Goal: Information Seeking & Learning: Find specific fact

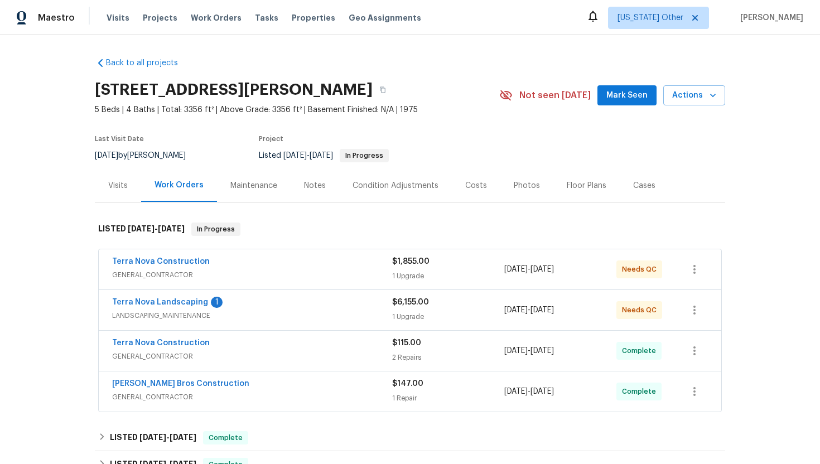
click at [245, 358] on span "GENERAL_CONTRACTOR" at bounding box center [252, 356] width 280 height 11
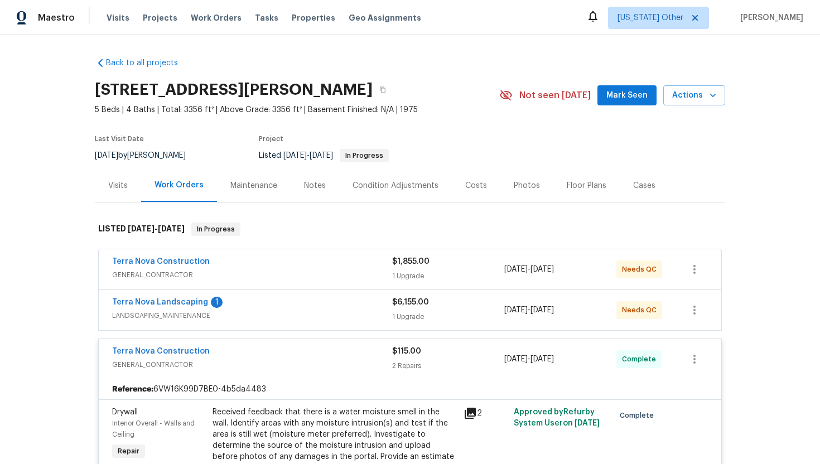
scroll to position [12, 0]
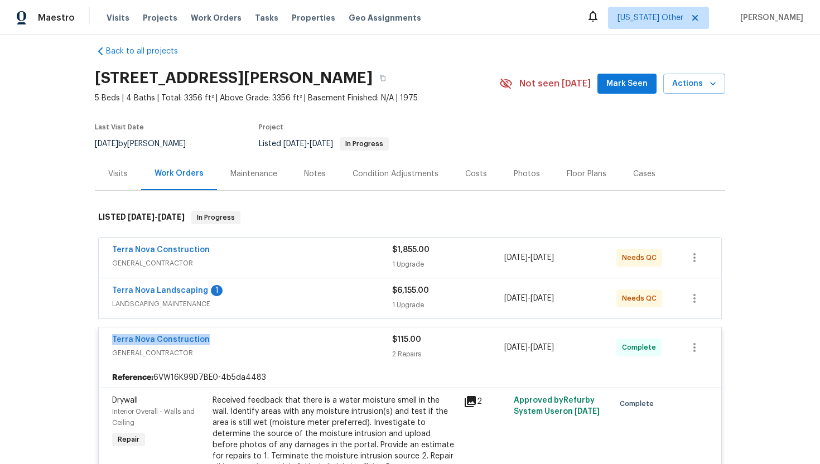
drag, startPoint x: 224, startPoint y: 343, endPoint x: 99, endPoint y: 340, distance: 124.4
click at [99, 340] on div "Terra Nova Construction GENERAL_CONTRACTOR $115.00 2 Repairs 9/24/2025 - 10/1/2…" at bounding box center [410, 347] width 623 height 40
copy link "Terra Nova Construction"
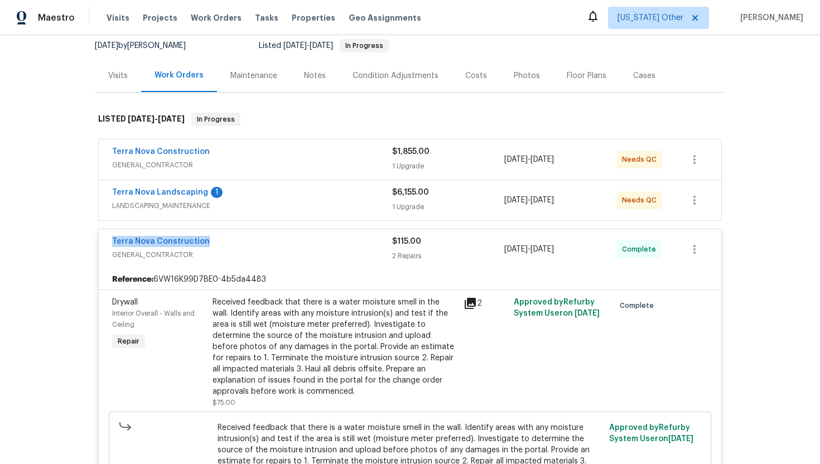
scroll to position [115, 0]
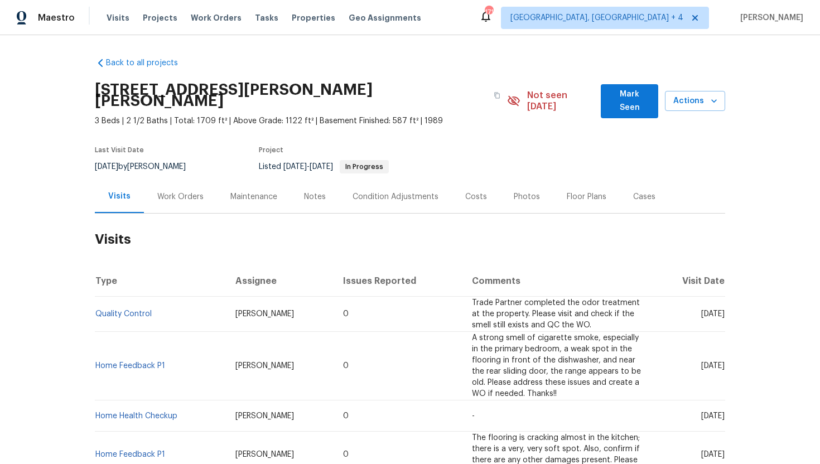
click at [192, 191] on div "Work Orders" at bounding box center [180, 196] width 46 height 11
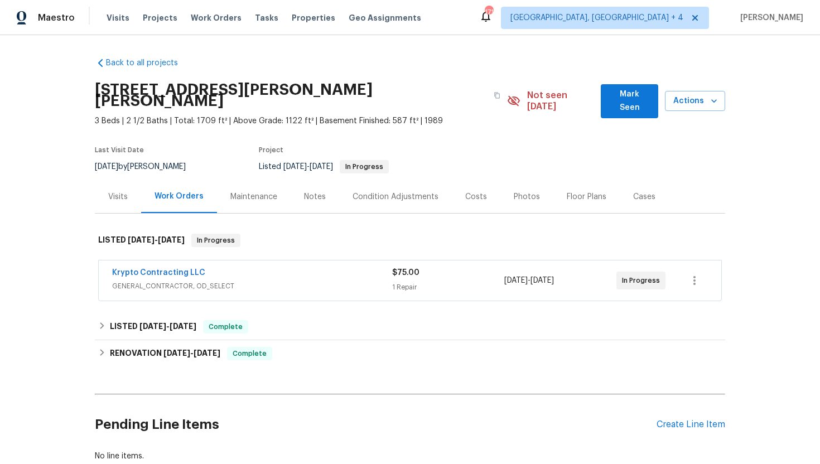
click at [266, 281] on div "Krypto Contracting LLC GENERAL_CONTRACTOR, OD_SELECT" at bounding box center [252, 280] width 280 height 27
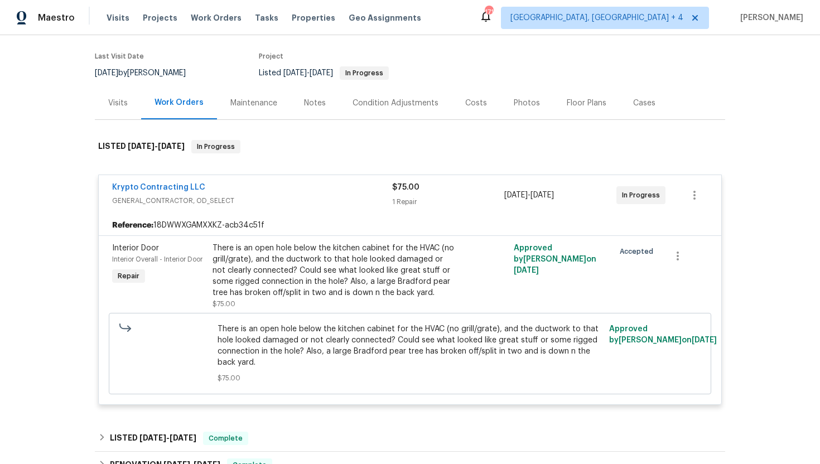
scroll to position [94, 0]
click at [211, 181] on div "Krypto Contracting LLC" at bounding box center [252, 187] width 280 height 13
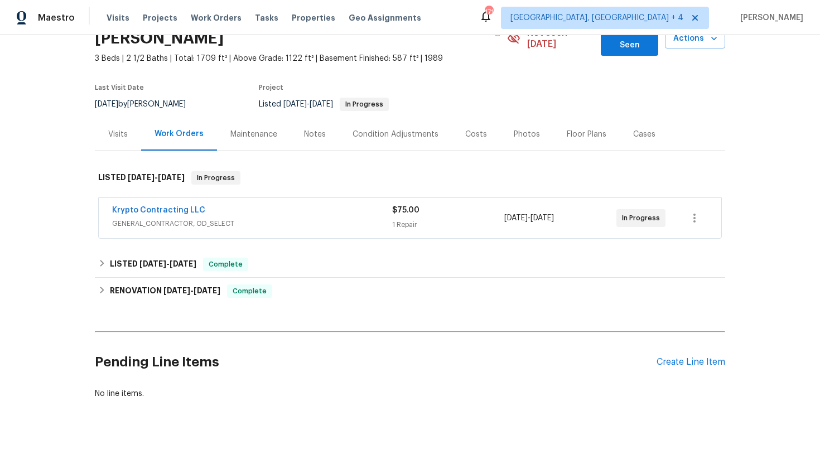
click at [240, 218] on span "GENERAL_CONTRACTOR, OD_SELECT" at bounding box center [252, 223] width 280 height 11
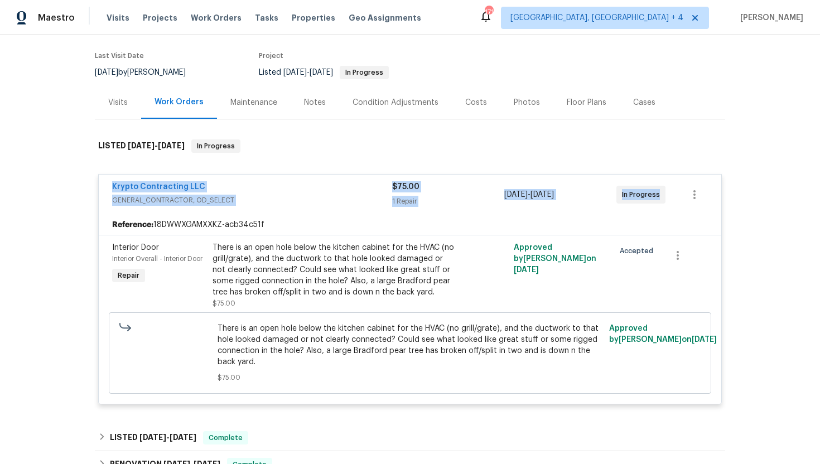
drag, startPoint x: 660, startPoint y: 187, endPoint x: 109, endPoint y: 173, distance: 551.3
click at [109, 175] on div "Krypto Contracting LLC GENERAL_CONTRACTOR, OD_SELECT $75.00 1 Repair 10/8/2025 …" at bounding box center [410, 195] width 623 height 40
copy div "Krypto Contracting LLC GENERAL_CONTRACTOR, OD_SELECT $75.00 1 Repair 10/8/2025 …"
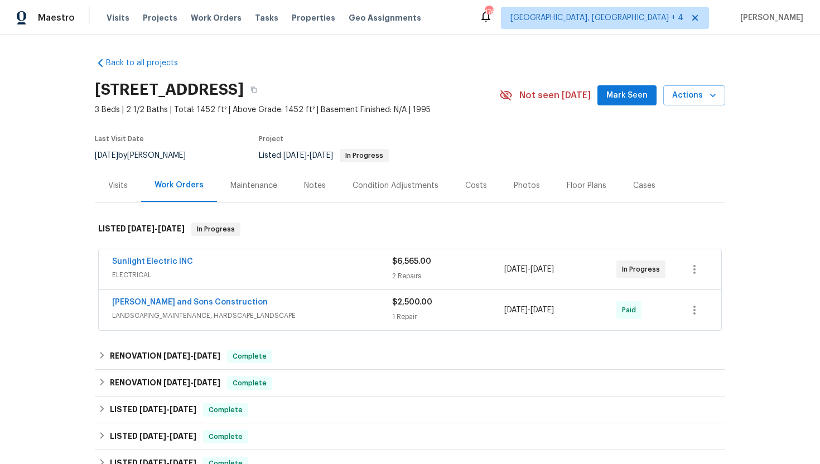
click at [322, 279] on span "ELECTRICAL" at bounding box center [252, 274] width 280 height 11
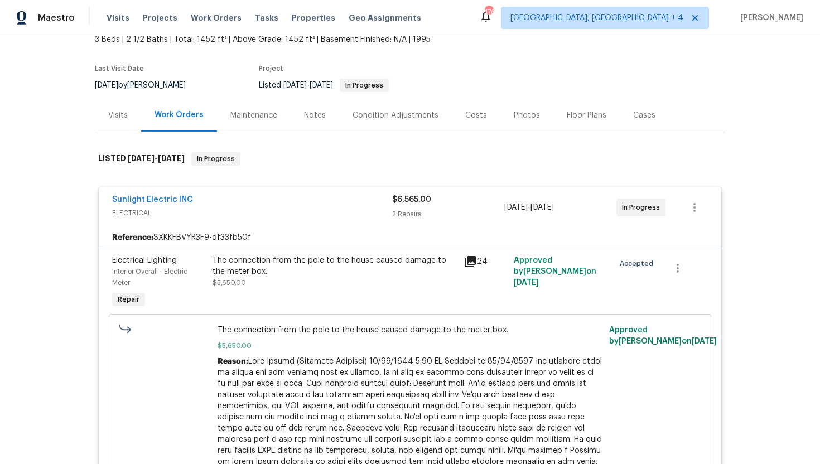
scroll to position [79, 0]
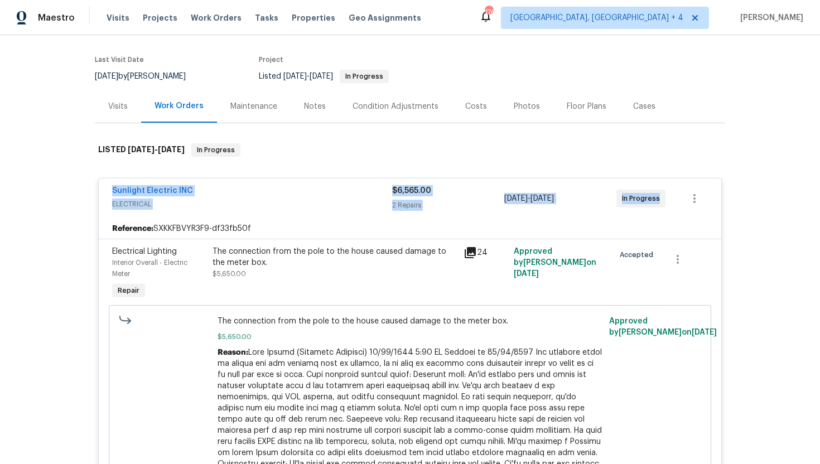
drag, startPoint x: 658, startPoint y: 205, endPoint x: 104, endPoint y: 190, distance: 554.2
click at [104, 190] on div "Sunlight Electric INC ELECTRICAL $6,565.00 2 Repairs 9/10/2025 - 9/12/2025 In P…" at bounding box center [410, 199] width 623 height 40
copy div "Sunlight Electric INC ELECTRICAL $6,565.00 2 Repairs 9/10/2025 - 9/12/2025 In P…"
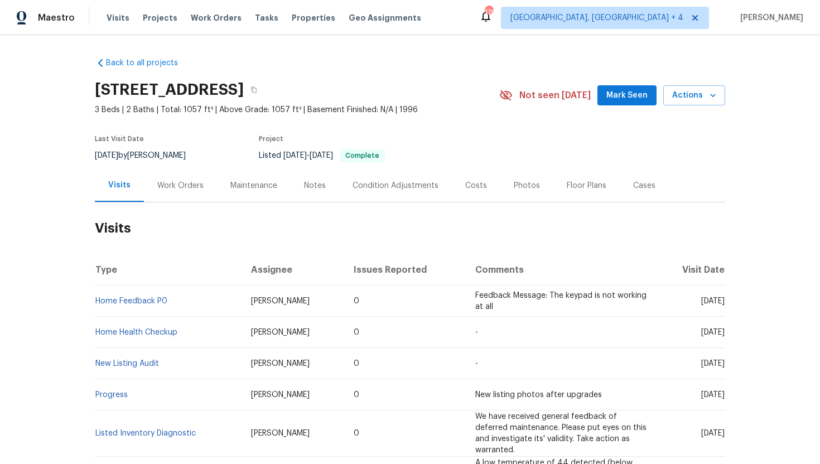
click at [195, 186] on div "Work Orders" at bounding box center [180, 185] width 46 height 11
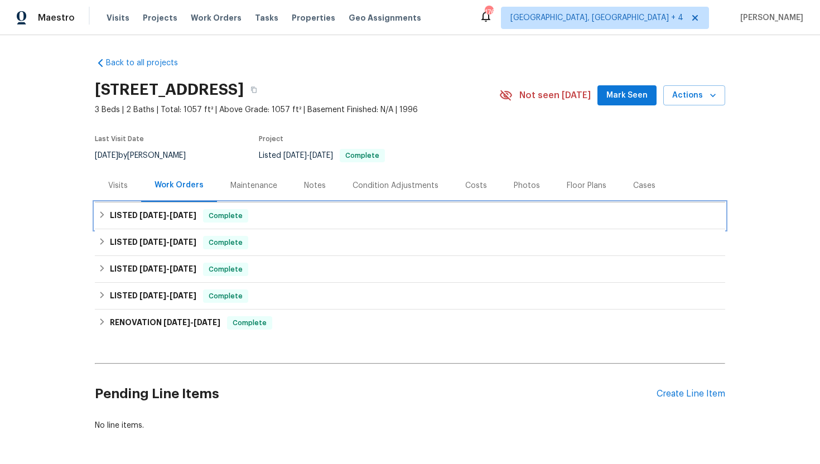
click at [210, 219] on span "Complete" at bounding box center [225, 215] width 43 height 11
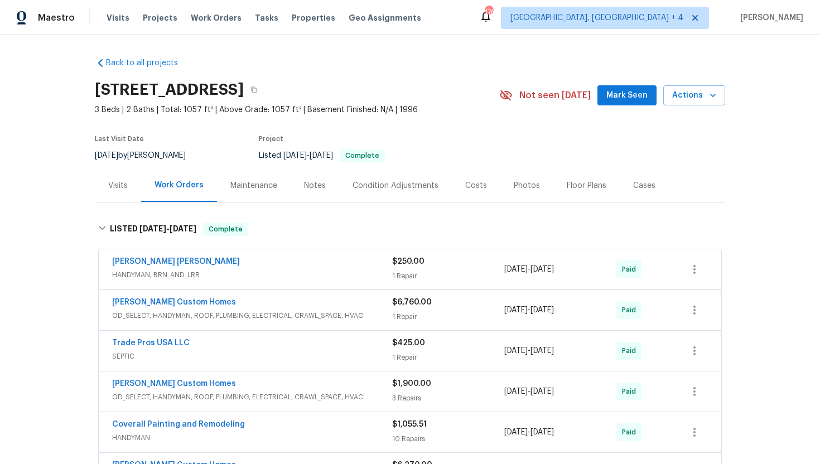
click at [229, 273] on span "HANDYMAN, BRN_AND_LRR" at bounding box center [252, 274] width 280 height 11
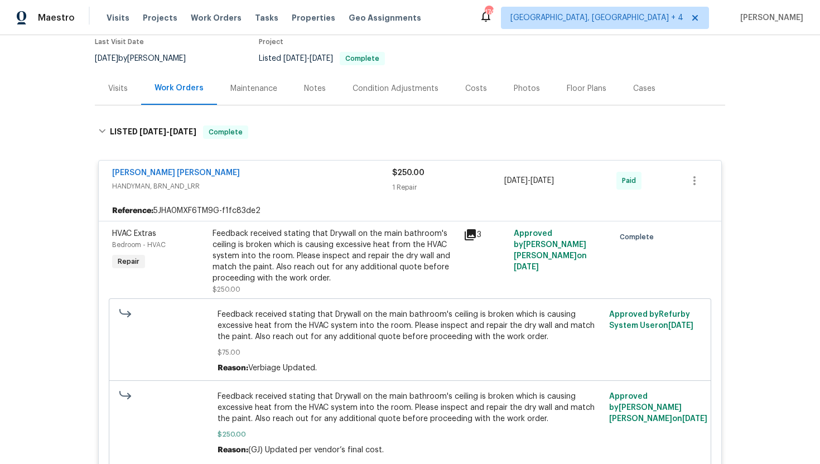
scroll to position [98, 0]
drag, startPoint x: 228, startPoint y: 176, endPoint x: 105, endPoint y: 168, distance: 123.0
click at [105, 168] on div "[PERSON_NAME] [PERSON_NAME] HANDYMAN, BRN_AND_LRR $250.00 1 Repair [DATE] - [DA…" at bounding box center [410, 180] width 623 height 40
copy link "[PERSON_NAME] [PERSON_NAME]"
drag, startPoint x: 581, startPoint y: 183, endPoint x: 502, endPoint y: 181, distance: 79.8
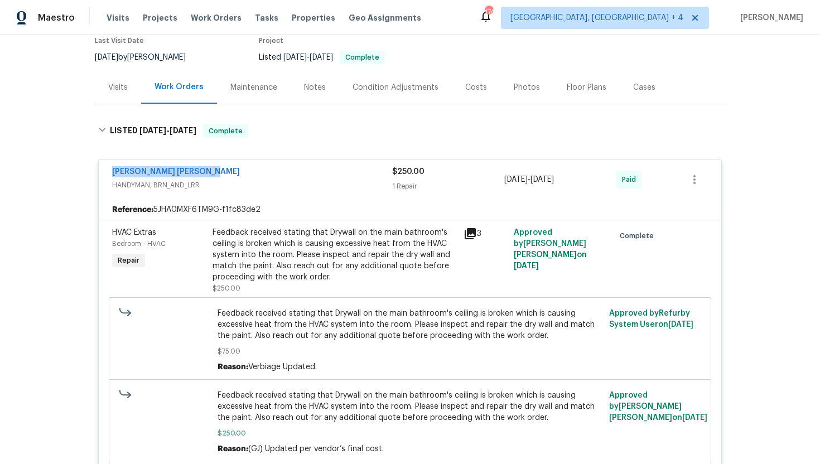
click at [502, 181] on div "[PERSON_NAME] [PERSON_NAME] HANDYMAN, BRN_AND_LRR $250.00 1 Repair [DATE] - [DA…" at bounding box center [396, 179] width 569 height 27
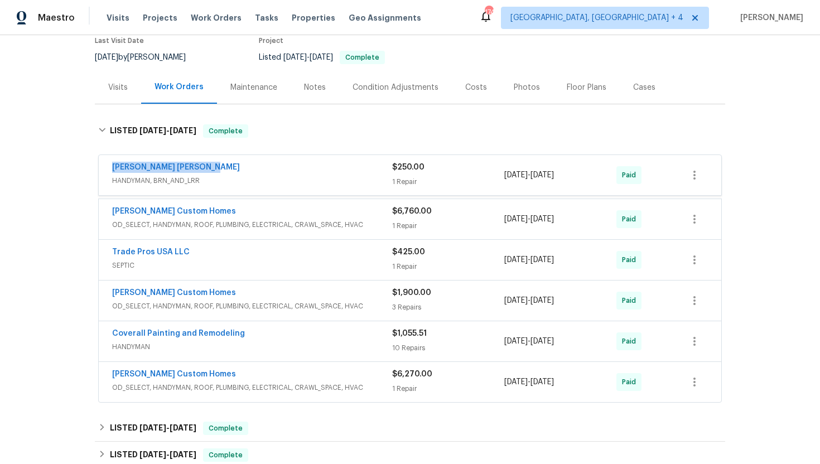
copy div "[DATE] - 8/16/202"
